Goal: Use online tool/utility

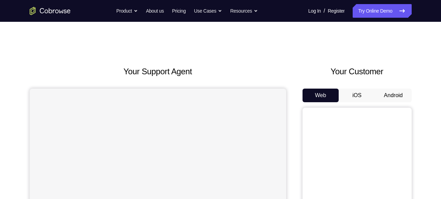
click at [383, 90] on button "Android" at bounding box center [393, 96] width 36 height 14
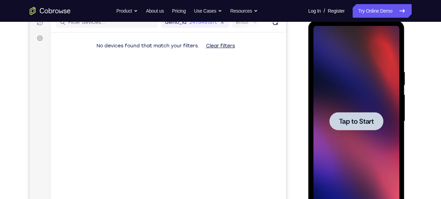
click at [359, 124] on span "Tap to Start" at bounding box center [356, 121] width 35 height 7
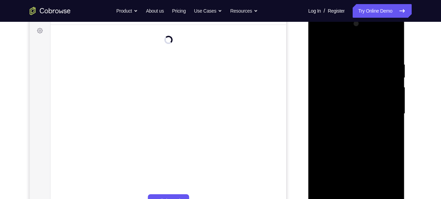
scroll to position [124, 0]
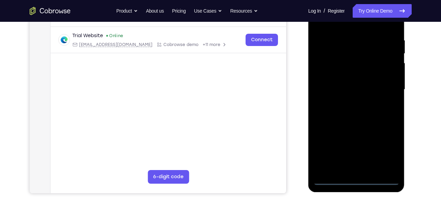
click at [354, 182] on div at bounding box center [356, 89] width 86 height 191
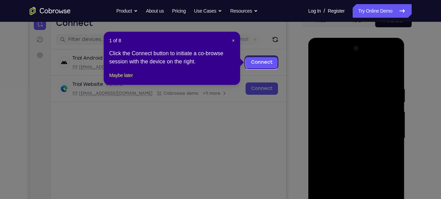
scroll to position [74, 0]
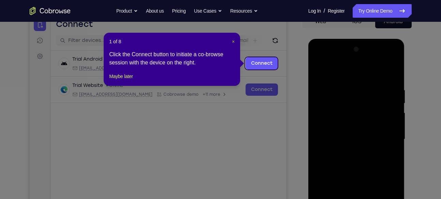
click at [234, 41] on span "×" at bounding box center [233, 41] width 3 height 5
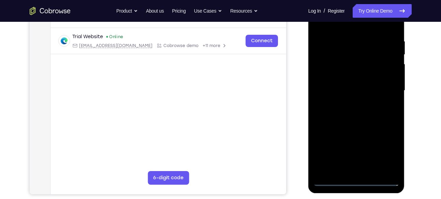
scroll to position [122, 0]
click at [389, 153] on div at bounding box center [356, 91] width 86 height 191
click at [337, 28] on div at bounding box center [356, 91] width 86 height 191
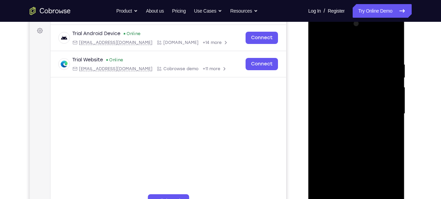
scroll to position [99, 0]
click at [342, 53] on div at bounding box center [356, 114] width 86 height 191
click at [386, 109] on div at bounding box center [356, 114] width 86 height 191
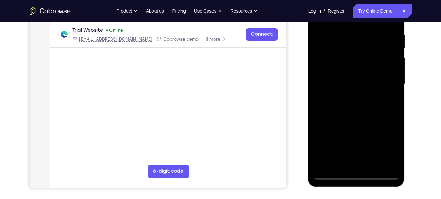
scroll to position [129, 0]
click at [348, 164] on div at bounding box center [356, 84] width 86 height 191
click at [332, 80] on div at bounding box center [356, 84] width 86 height 191
click at [328, 67] on div at bounding box center [356, 84] width 86 height 191
click at [349, 83] on div at bounding box center [356, 84] width 86 height 191
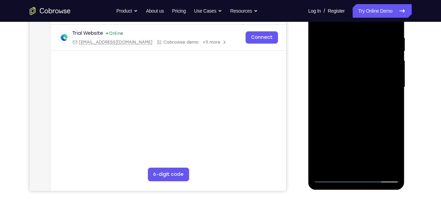
scroll to position [126, 0]
click at [358, 115] on div at bounding box center [356, 87] width 86 height 191
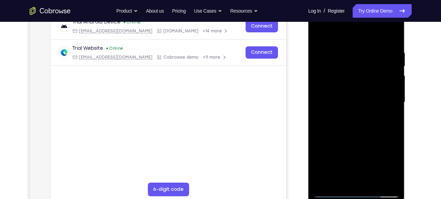
scroll to position [110, 0]
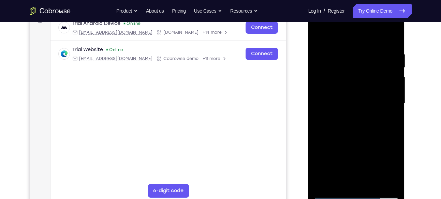
click at [344, 54] on div at bounding box center [356, 103] width 86 height 191
drag, startPoint x: 346, startPoint y: 71, endPoint x: 338, endPoint y: 200, distance: 128.8
click at [338, 199] on div at bounding box center [356, 104] width 96 height 203
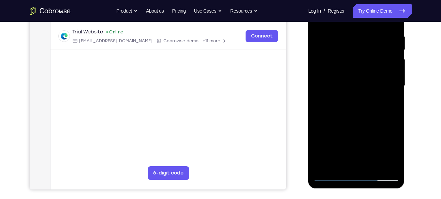
scroll to position [127, 0]
click at [330, 179] on div at bounding box center [356, 86] width 86 height 191
click at [372, 167] on div at bounding box center [356, 86] width 86 height 191
click at [355, 121] on div at bounding box center [356, 86] width 86 height 191
click at [338, 69] on div at bounding box center [356, 86] width 86 height 191
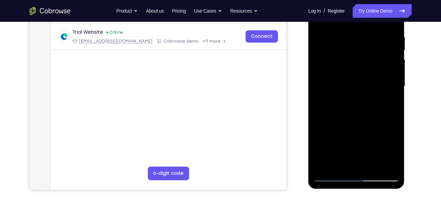
click at [333, 150] on div at bounding box center [356, 86] width 86 height 191
click at [356, 150] on div at bounding box center [356, 86] width 86 height 191
click at [393, 151] on div at bounding box center [356, 86] width 86 height 191
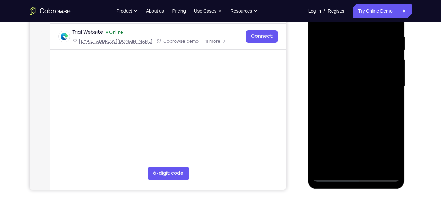
click at [393, 151] on div at bounding box center [356, 86] width 86 height 191
click at [391, 152] on div at bounding box center [356, 86] width 86 height 191
click at [386, 103] on div at bounding box center [356, 86] width 86 height 191
drag, startPoint x: 346, startPoint y: 62, endPoint x: 342, endPoint y: 88, distance: 26.6
click at [342, 88] on div at bounding box center [356, 86] width 86 height 191
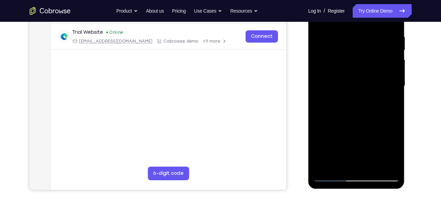
click at [339, 63] on div at bounding box center [356, 86] width 86 height 191
click at [352, 93] on div at bounding box center [356, 86] width 86 height 191
click at [388, 102] on div at bounding box center [356, 86] width 86 height 191
click at [390, 149] on div at bounding box center [356, 86] width 86 height 191
click at [392, 152] on div at bounding box center [356, 86] width 86 height 191
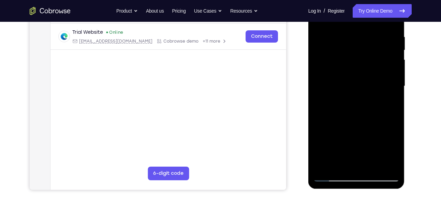
click at [342, 103] on div at bounding box center [356, 86] width 86 height 191
click at [348, 103] on div at bounding box center [356, 86] width 86 height 191
click at [395, 148] on div at bounding box center [356, 86] width 86 height 191
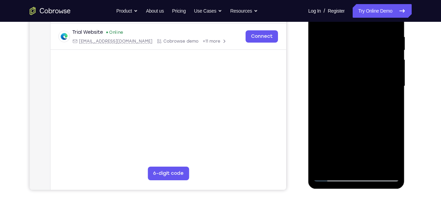
click at [395, 148] on div at bounding box center [356, 86] width 86 height 191
click at [387, 103] on div at bounding box center [356, 86] width 86 height 191
click at [388, 104] on div at bounding box center [356, 86] width 86 height 191
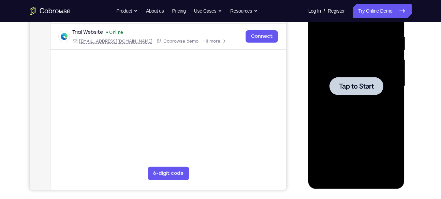
click at [354, 125] on div at bounding box center [356, 86] width 86 height 191
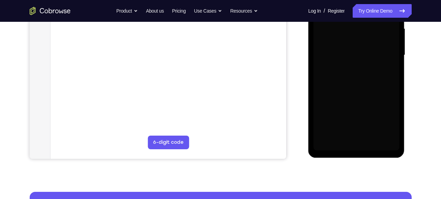
scroll to position [160, 0]
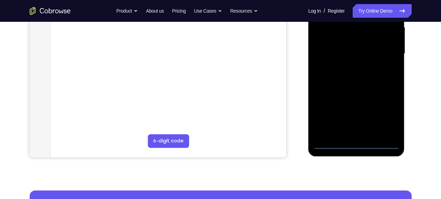
click at [379, 145] on div at bounding box center [356, 53] width 86 height 191
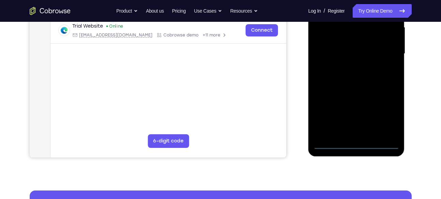
drag, startPoint x: 327, startPoint y: 103, endPoint x: 418, endPoint y: 90, distance: 92.6
click at [405, 90] on html "Online web based iOS Simulators and Android Emulators. Run iPhone, iPad, Mobile…" at bounding box center [356, 55] width 97 height 205
click at [327, 51] on div at bounding box center [356, 53] width 86 height 191
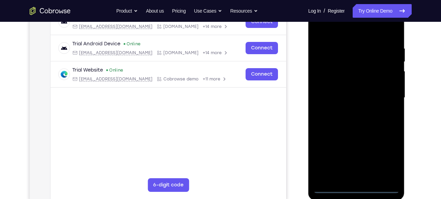
scroll to position [115, 0]
click at [381, 155] on div at bounding box center [356, 98] width 86 height 191
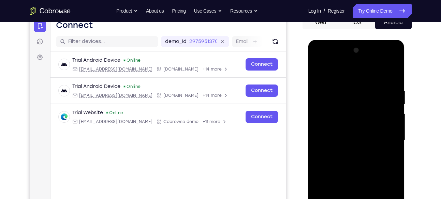
scroll to position [73, 0]
click at [346, 79] on div at bounding box center [356, 140] width 86 height 191
click at [383, 144] on div at bounding box center [356, 140] width 86 height 191
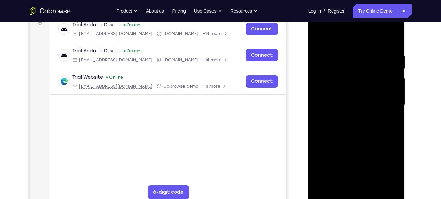
scroll to position [109, 0]
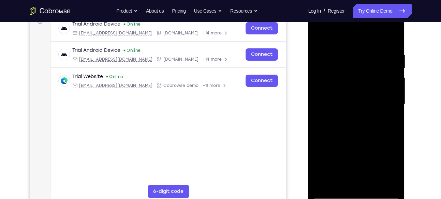
click at [347, 118] on div at bounding box center [356, 104] width 86 height 191
click at [352, 135] on div at bounding box center [356, 104] width 86 height 191
click at [347, 73] on div at bounding box center [356, 104] width 86 height 191
click at [346, 88] on div at bounding box center [356, 104] width 86 height 191
click at [346, 144] on div at bounding box center [356, 104] width 86 height 191
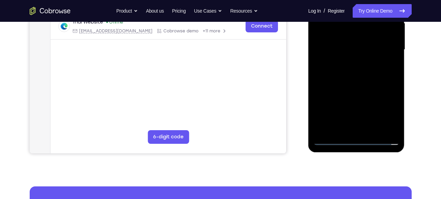
scroll to position [163, 0]
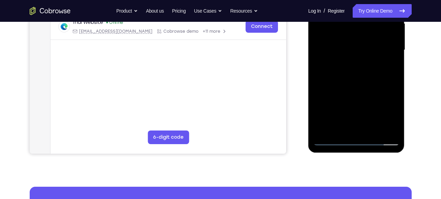
click at [350, 130] on div at bounding box center [356, 50] width 86 height 191
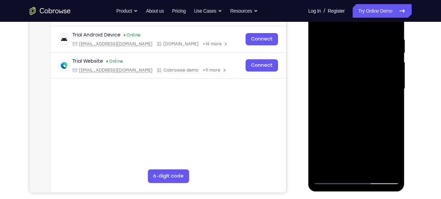
scroll to position [124, 0]
click at [359, 114] on div at bounding box center [356, 89] width 86 height 191
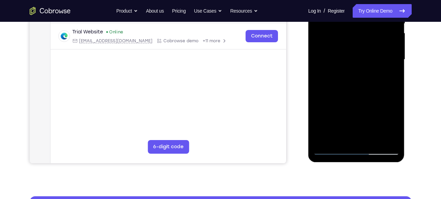
scroll to position [159, 0]
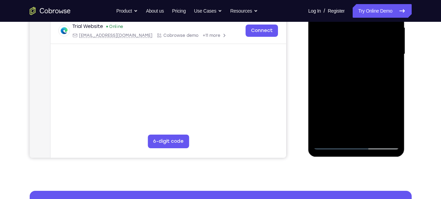
click at [392, 134] on div at bounding box center [356, 54] width 86 height 191
click at [369, 133] on div at bounding box center [356, 54] width 86 height 191
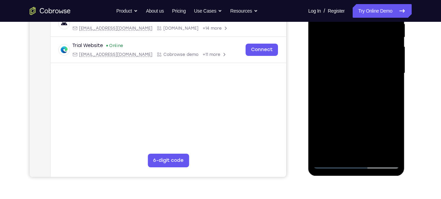
scroll to position [139, 0]
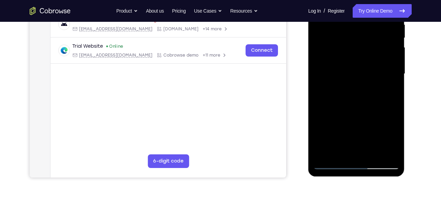
click at [359, 108] on div at bounding box center [356, 74] width 86 height 191
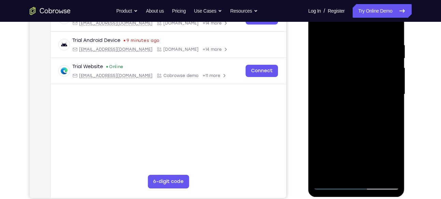
scroll to position [119, 0]
click at [352, 79] on div at bounding box center [356, 94] width 86 height 191
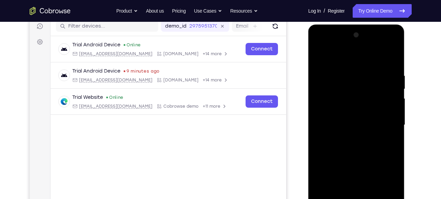
scroll to position [88, 0]
drag, startPoint x: 341, startPoint y: 85, endPoint x: 328, endPoint y: 155, distance: 71.7
click at [328, 155] on div at bounding box center [356, 125] width 86 height 191
drag, startPoint x: 367, startPoint y: 88, endPoint x: 359, endPoint y: 145, distance: 56.8
click at [359, 145] on div at bounding box center [356, 125] width 86 height 191
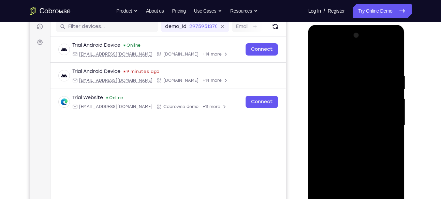
drag, startPoint x: 384, startPoint y: 71, endPoint x: 378, endPoint y: 107, distance: 36.6
click at [378, 107] on div at bounding box center [356, 125] width 86 height 191
drag, startPoint x: 371, startPoint y: 112, endPoint x: 390, endPoint y: 50, distance: 65.1
click at [390, 50] on div at bounding box center [356, 125] width 86 height 191
drag, startPoint x: 374, startPoint y: 109, endPoint x: 377, endPoint y: 58, distance: 52.0
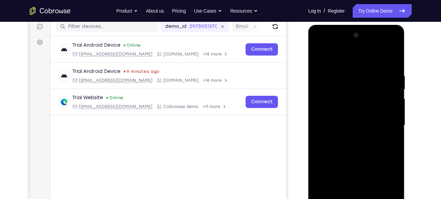
click at [377, 58] on div at bounding box center [356, 125] width 86 height 191
drag, startPoint x: 374, startPoint y: 109, endPoint x: 369, endPoint y: 63, distance: 45.6
click at [369, 63] on div at bounding box center [356, 125] width 86 height 191
drag, startPoint x: 356, startPoint y: 78, endPoint x: 361, endPoint y: 146, distance: 67.4
click at [361, 146] on div at bounding box center [356, 125] width 86 height 191
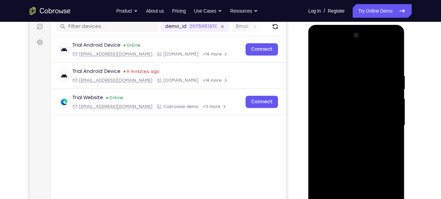
drag, startPoint x: 379, startPoint y: 73, endPoint x: 379, endPoint y: 89, distance: 16.0
click at [379, 89] on div at bounding box center [356, 125] width 86 height 191
click at [318, 58] on div at bounding box center [356, 125] width 86 height 191
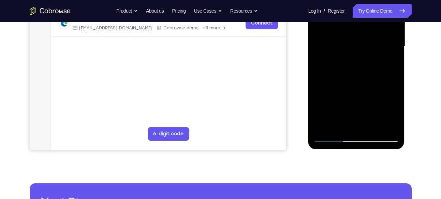
scroll to position [167, 0]
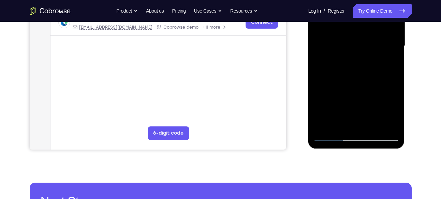
click at [331, 136] on div at bounding box center [356, 46] width 86 height 191
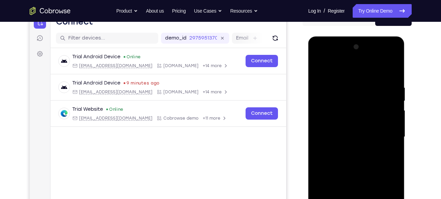
scroll to position [76, 0]
click at [319, 69] on div at bounding box center [356, 137] width 86 height 191
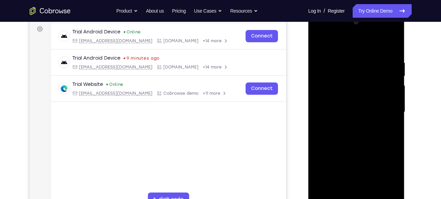
scroll to position [108, 0]
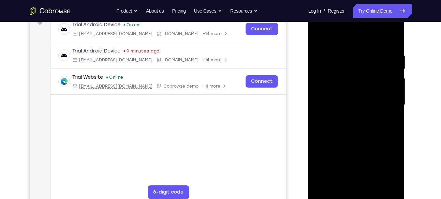
click at [339, 51] on div at bounding box center [356, 105] width 86 height 191
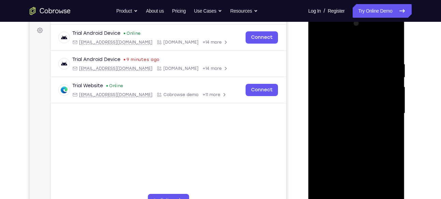
scroll to position [100, 0]
click at [392, 48] on div at bounding box center [356, 113] width 86 height 191
